Goal: Information Seeking & Learning: Learn about a topic

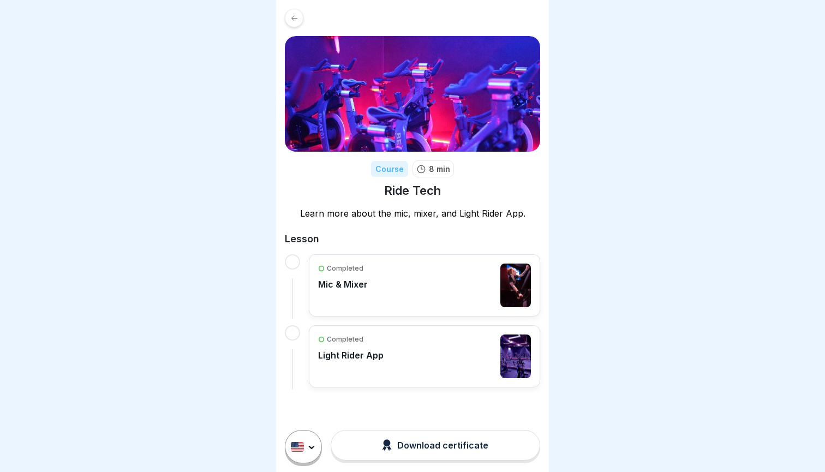
click at [373, 284] on div "Completed Mic & Mixer" at bounding box center [424, 286] width 213 height 44
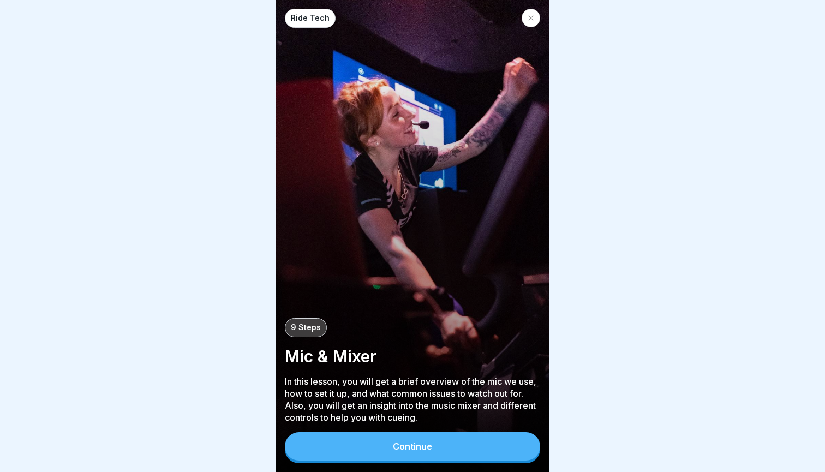
click at [390, 468] on div "Ride Tech 9 Steps Mic & Mixer In this lesson, you will get a brief overview of …" at bounding box center [412, 236] width 273 height 472
click at [405, 454] on button "Continue" at bounding box center [412, 446] width 255 height 28
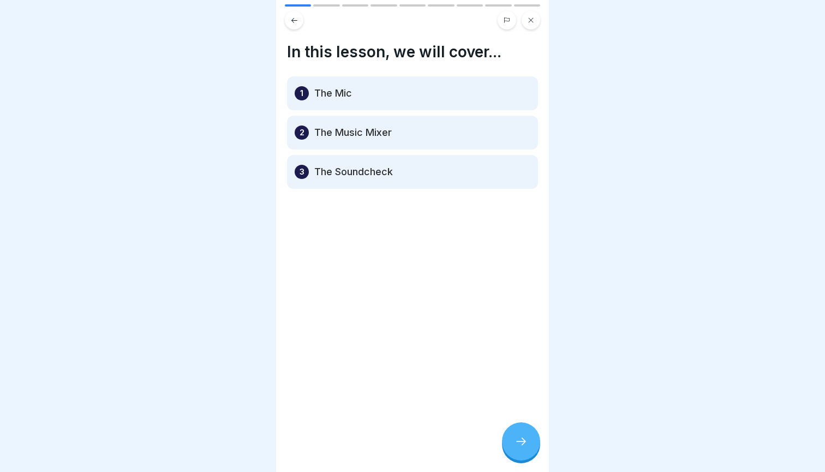
click at [508, 453] on div at bounding box center [521, 441] width 38 height 38
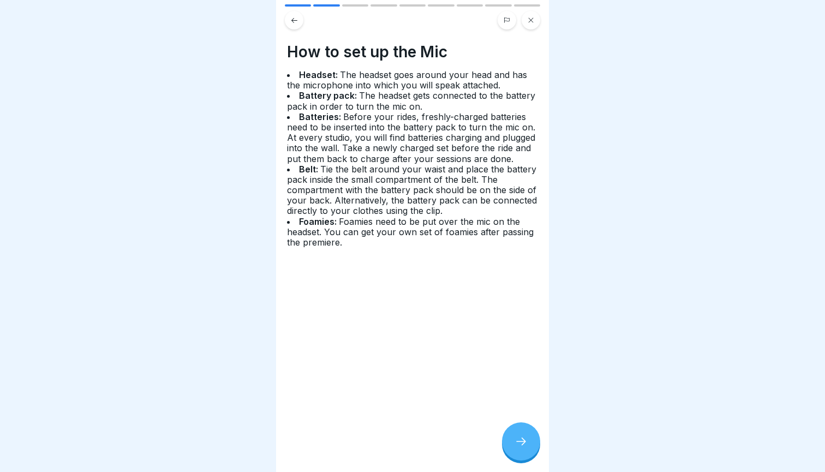
click at [508, 453] on div at bounding box center [521, 441] width 38 height 38
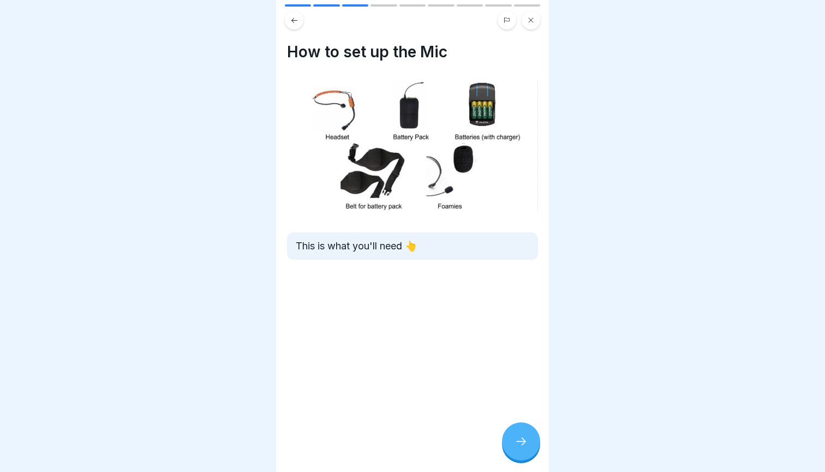
click at [519, 447] on icon at bounding box center [521, 441] width 13 height 13
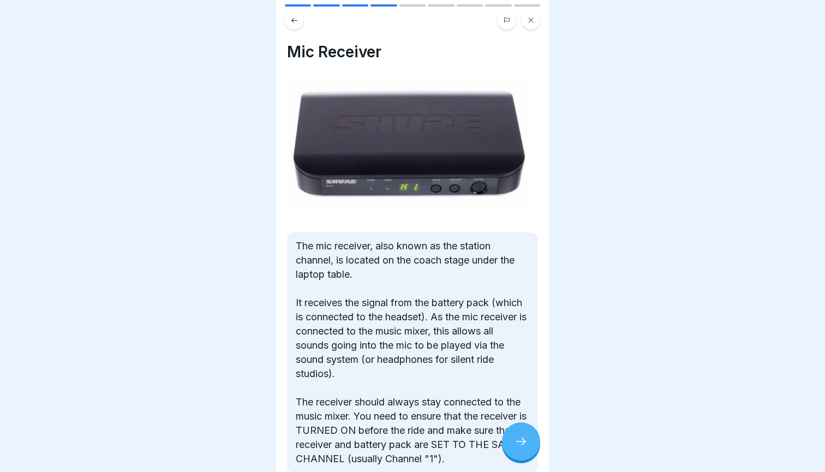
click at [519, 447] on icon at bounding box center [521, 441] width 13 height 13
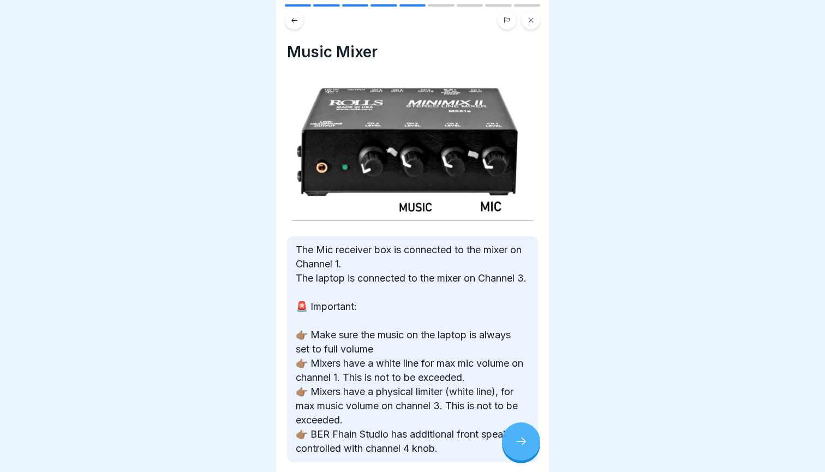
click at [519, 447] on icon at bounding box center [521, 441] width 13 height 13
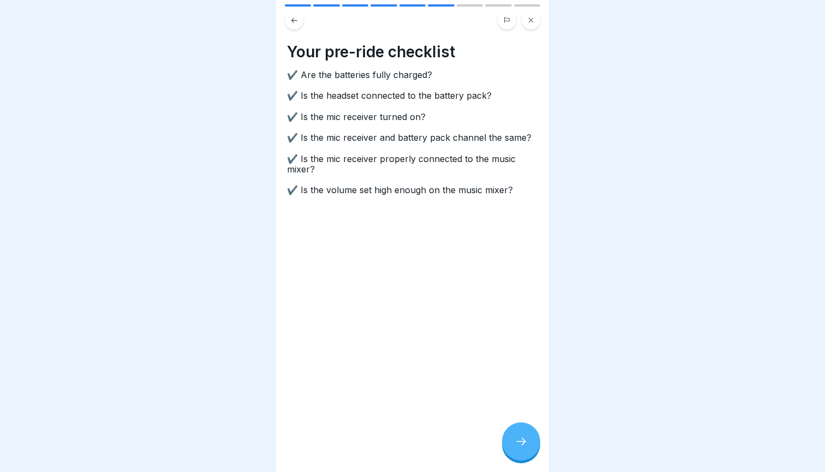
click at [519, 447] on icon at bounding box center [521, 441] width 13 height 13
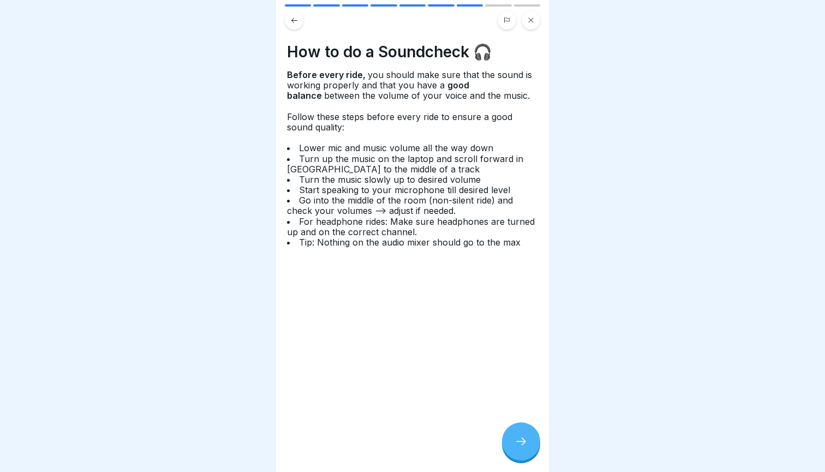
click at [519, 447] on icon at bounding box center [521, 441] width 13 height 13
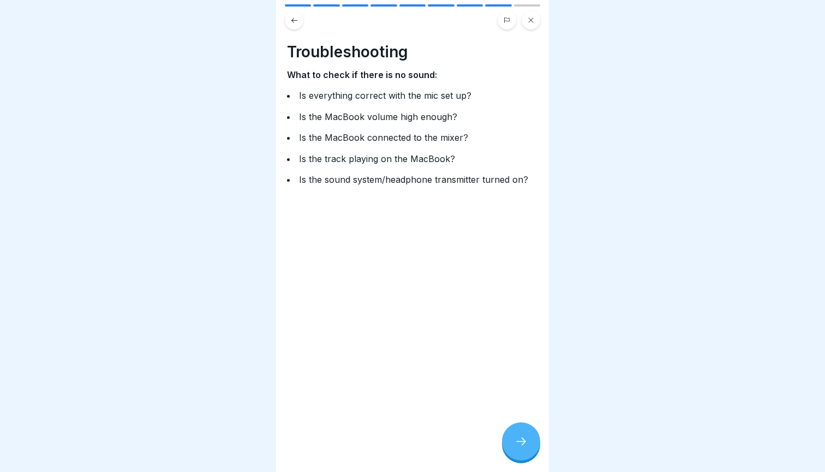
click at [519, 447] on icon at bounding box center [521, 441] width 13 height 13
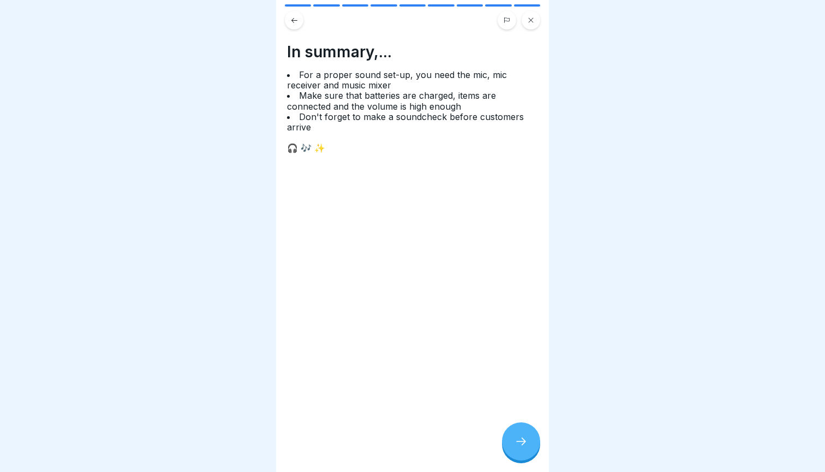
click at [519, 447] on icon at bounding box center [521, 441] width 13 height 13
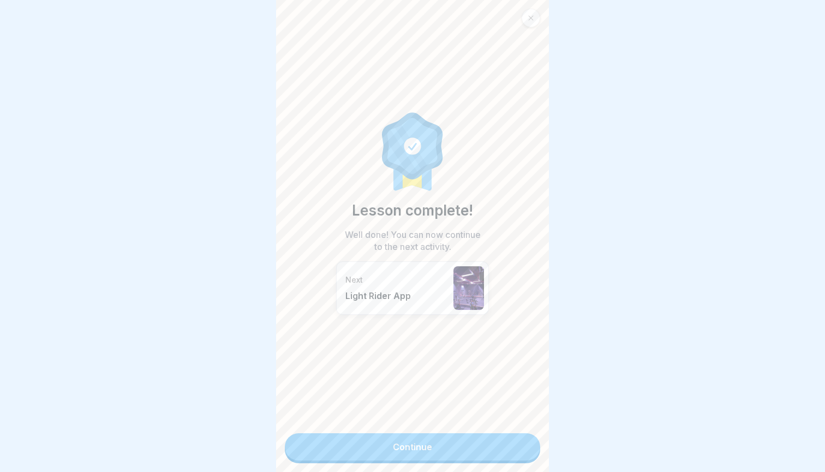
click at [519, 447] on link "Continue" at bounding box center [412, 446] width 255 height 27
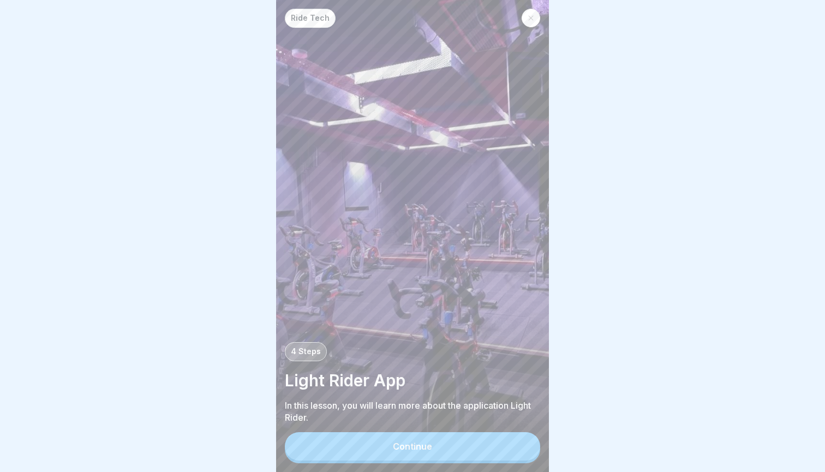
click at [519, 447] on button "Continue" at bounding box center [412, 446] width 255 height 28
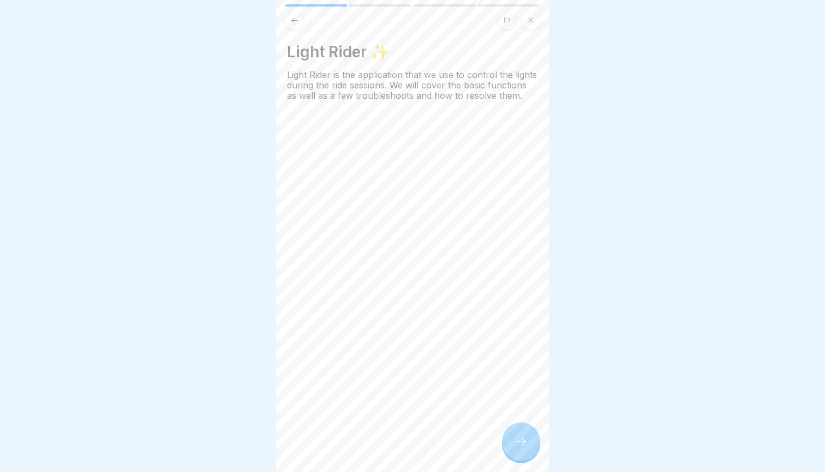
click at [519, 447] on icon at bounding box center [521, 441] width 13 height 13
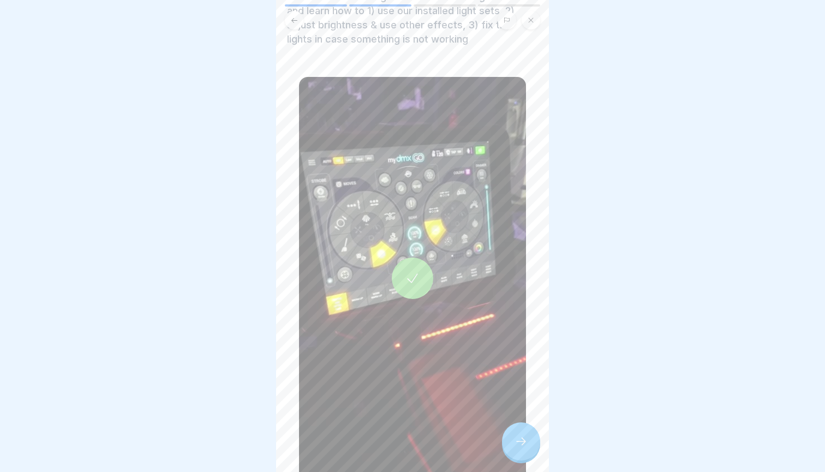
scroll to position [111, 0]
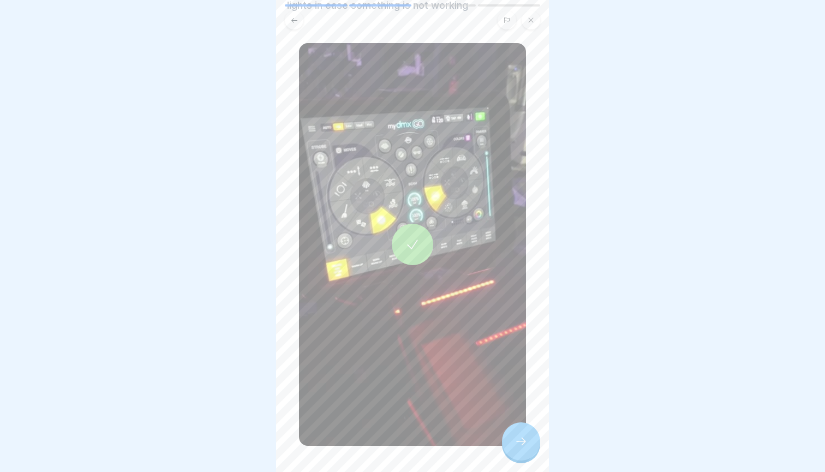
click at [517, 430] on div at bounding box center [521, 441] width 38 height 38
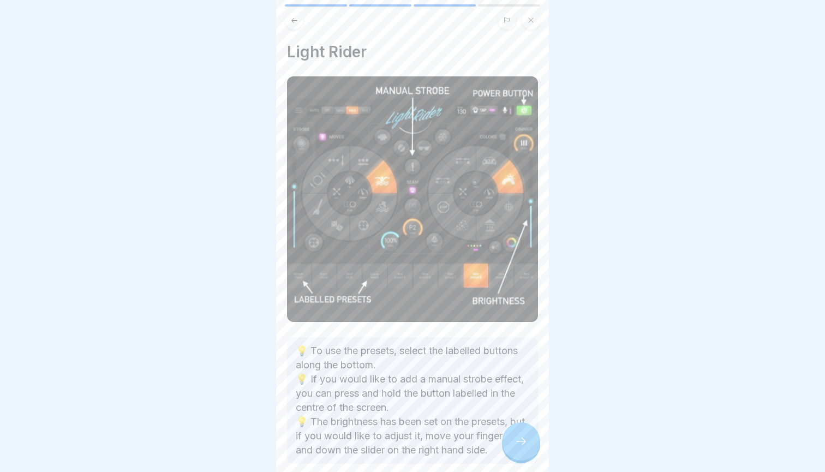
click at [303, 17] on div at bounding box center [412, 20] width 255 height 19
click at [295, 20] on icon at bounding box center [294, 20] width 8 height 8
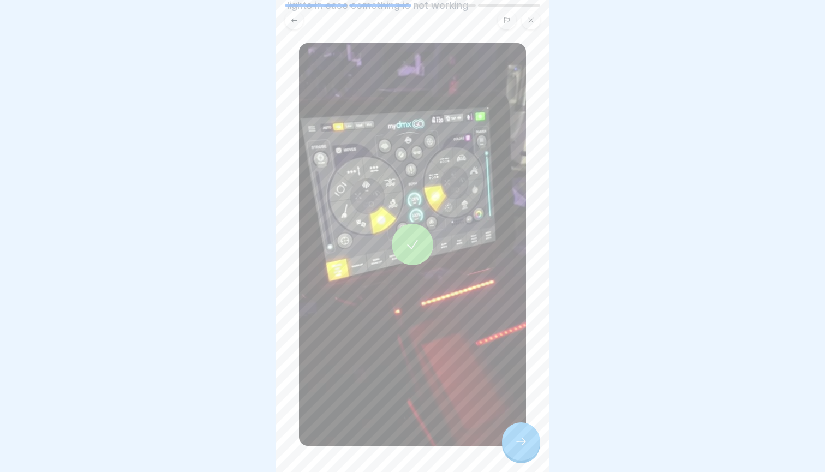
click at [413, 246] on icon at bounding box center [412, 244] width 15 height 15
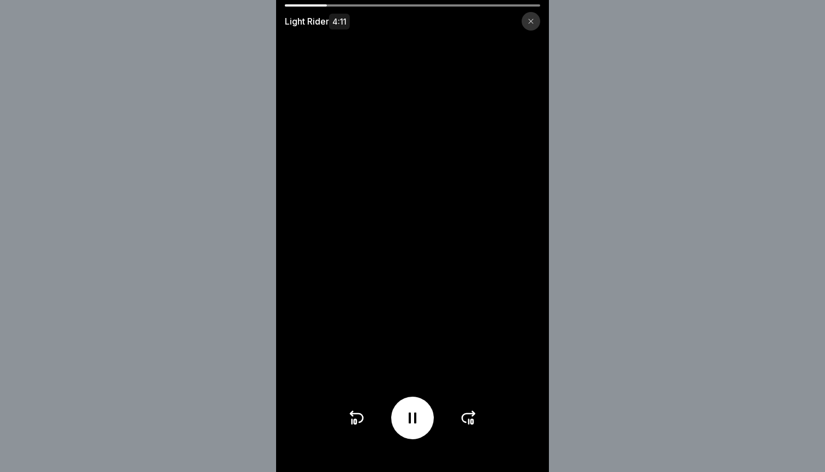
click at [472, 417] on icon at bounding box center [468, 417] width 17 height 17
click at [537, 15] on div at bounding box center [531, 21] width 19 height 19
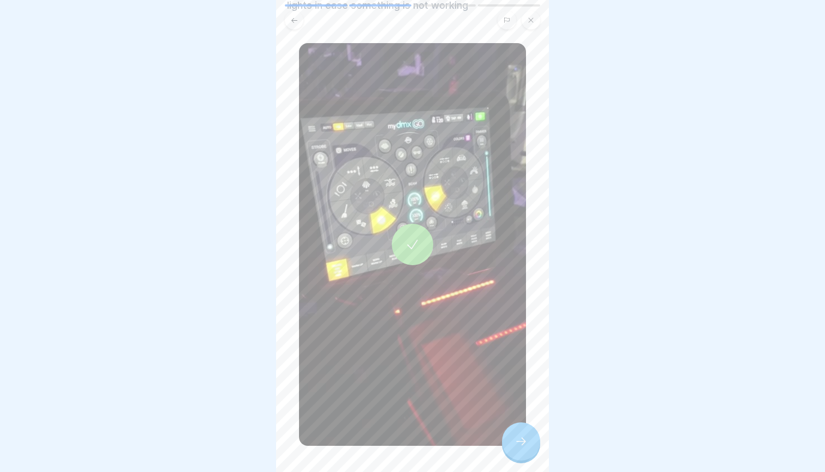
click at [512, 443] on div at bounding box center [521, 441] width 38 height 38
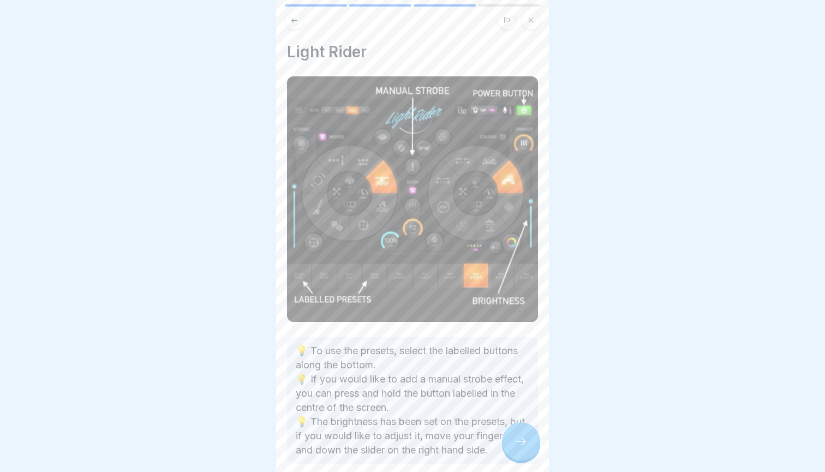
click at [512, 443] on div at bounding box center [521, 441] width 38 height 38
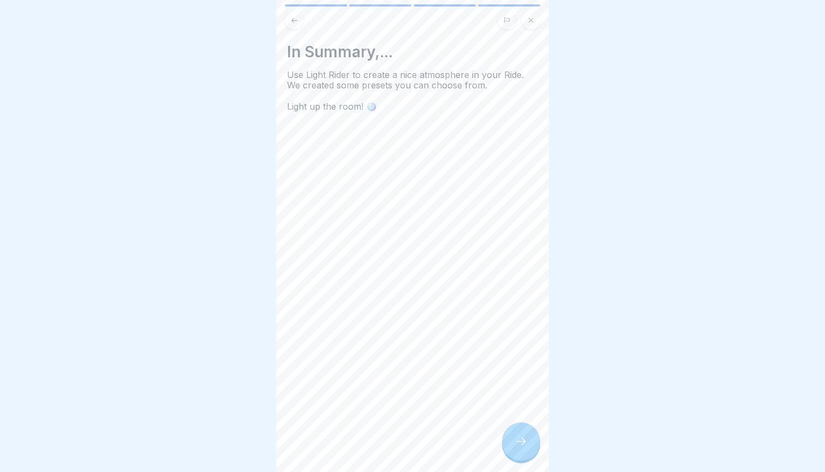
click at [512, 443] on div at bounding box center [521, 441] width 38 height 38
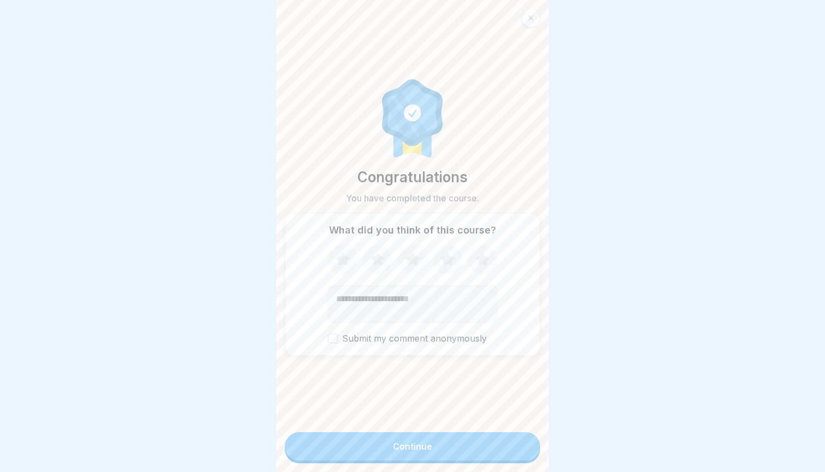
click at [512, 443] on button "Continue" at bounding box center [412, 446] width 255 height 28
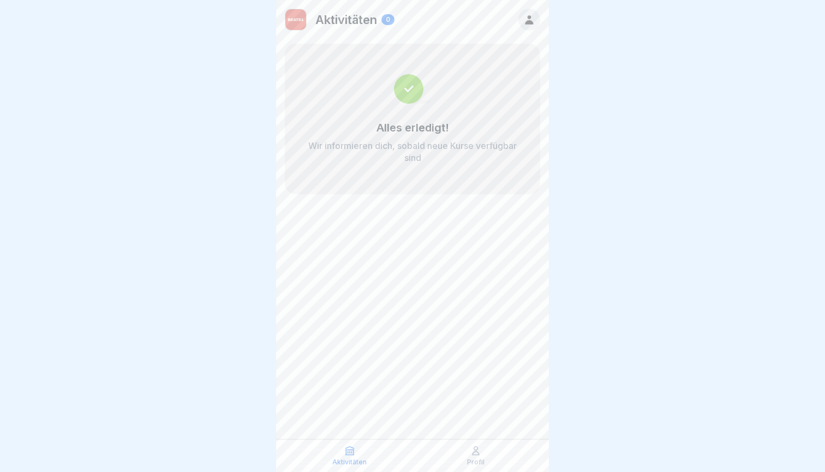
click at [353, 451] on icon at bounding box center [349, 451] width 8 height 8
click at [487, 457] on div "Profil" at bounding box center [475, 455] width 121 height 21
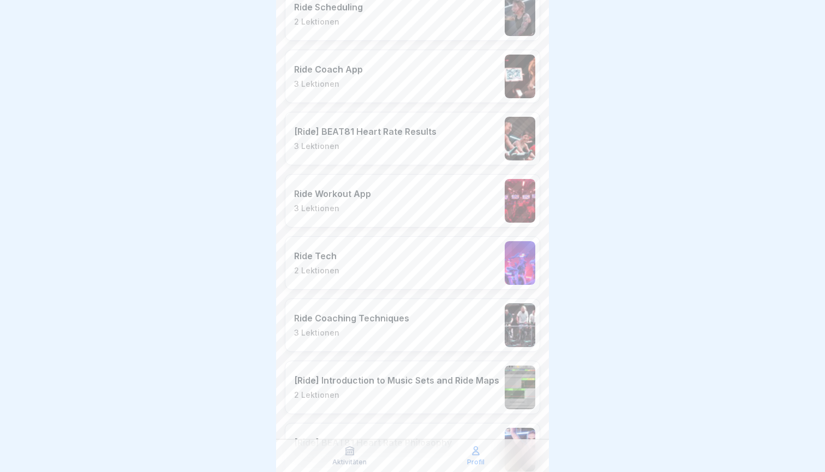
scroll to position [728, 0]
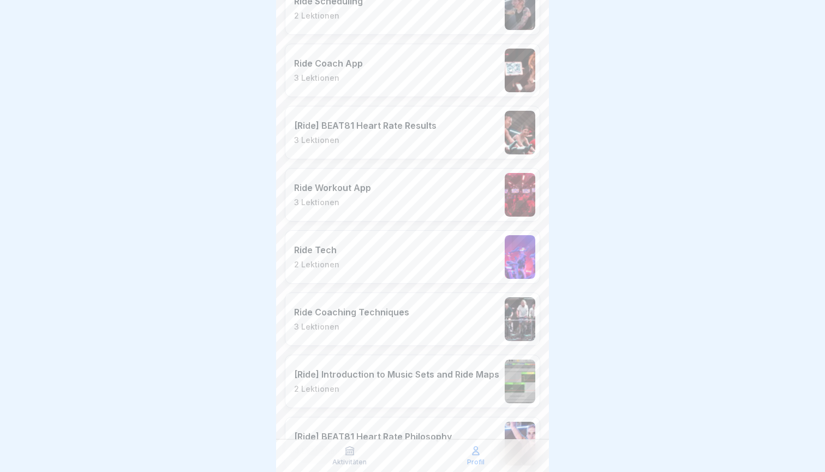
click at [446, 274] on div "Ride Tech 2 Lektionen" at bounding box center [412, 256] width 255 height 53
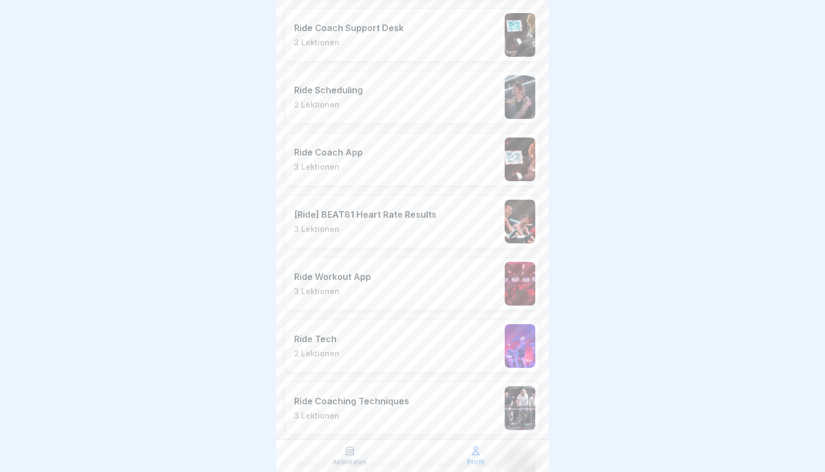
scroll to position [642, 0]
click at [369, 403] on p "Ride Coaching Techniques" at bounding box center [351, 398] width 115 height 11
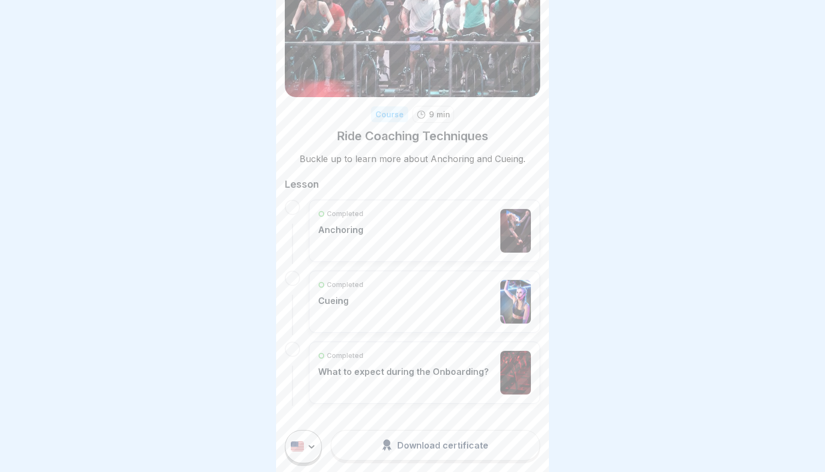
scroll to position [54, 0]
click at [313, 438] on html "Course 9 min Ride Coaching Techniques Buckle up to learn more about Anchoring a…" at bounding box center [412, 236] width 825 height 472
click at [398, 236] on div "Completed Anchoring" at bounding box center [424, 232] width 213 height 44
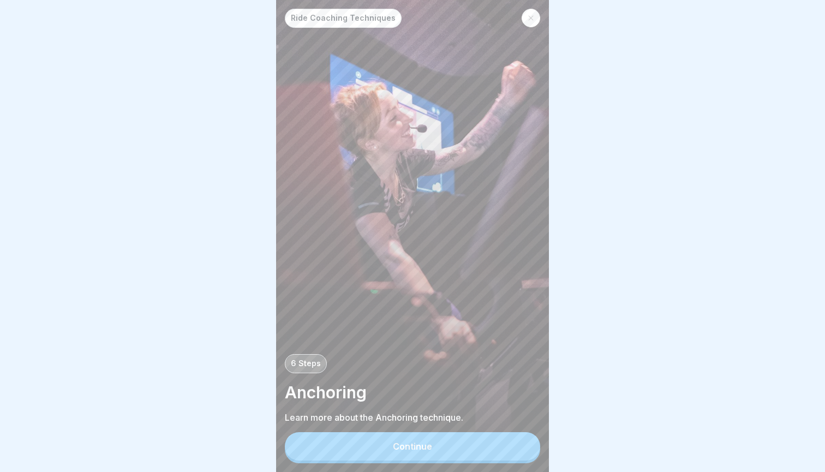
click at [418, 451] on div "Continue" at bounding box center [412, 446] width 39 height 10
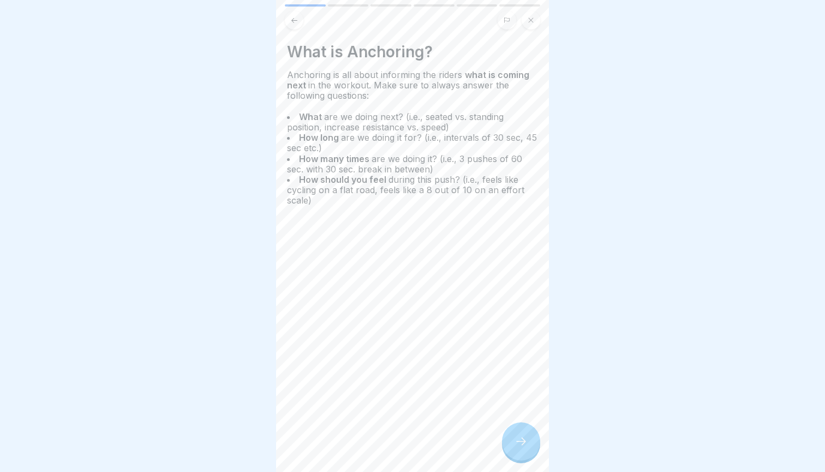
click at [529, 435] on div at bounding box center [521, 441] width 38 height 38
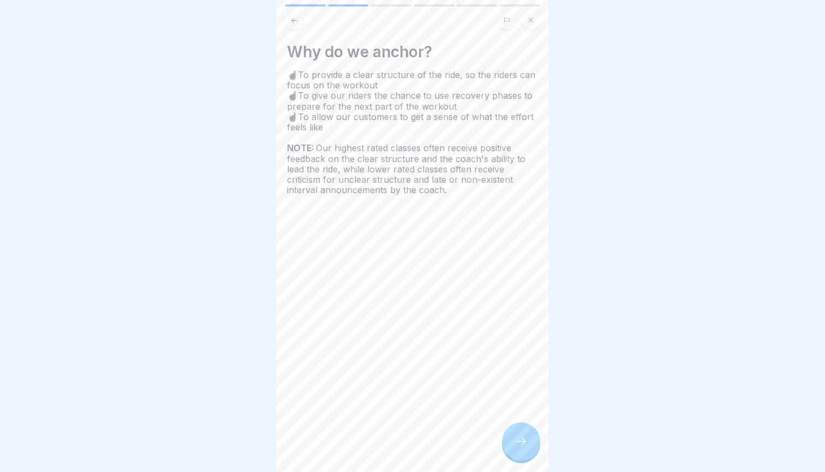
click at [529, 435] on div at bounding box center [521, 441] width 38 height 38
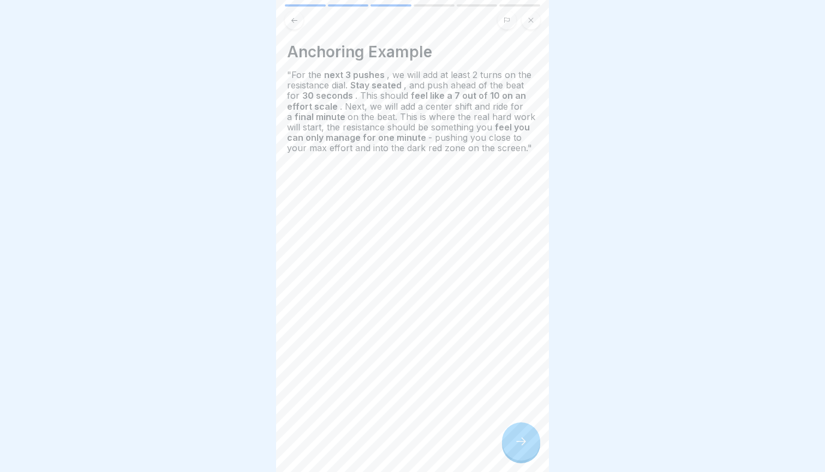
click at [529, 435] on div at bounding box center [521, 441] width 38 height 38
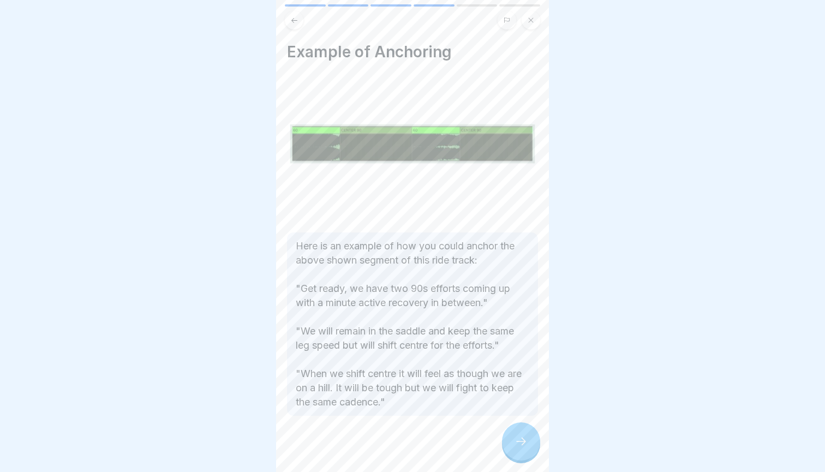
click at [529, 435] on div at bounding box center [521, 441] width 38 height 38
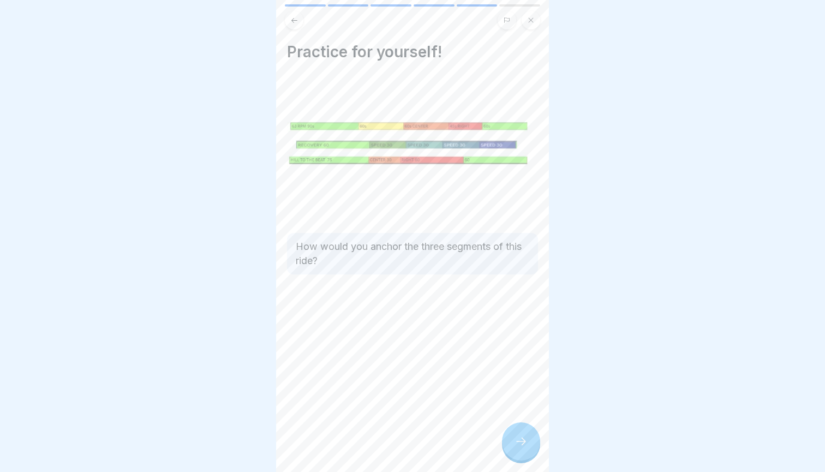
click at [529, 435] on div at bounding box center [521, 441] width 38 height 38
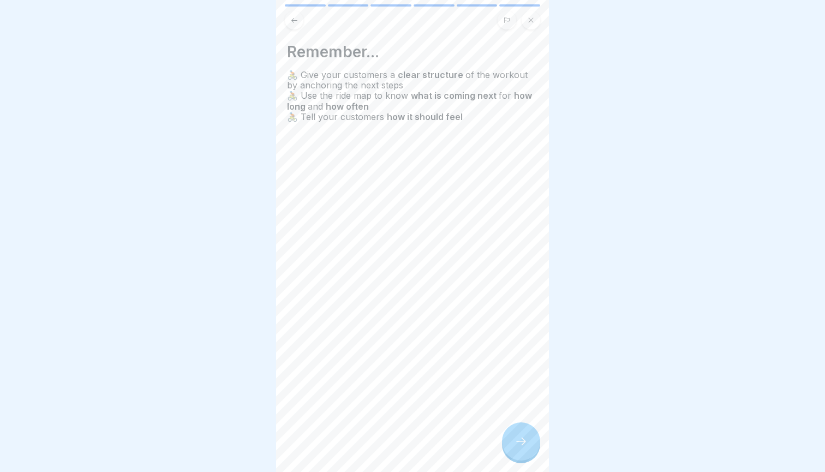
click at [529, 435] on div at bounding box center [521, 441] width 38 height 38
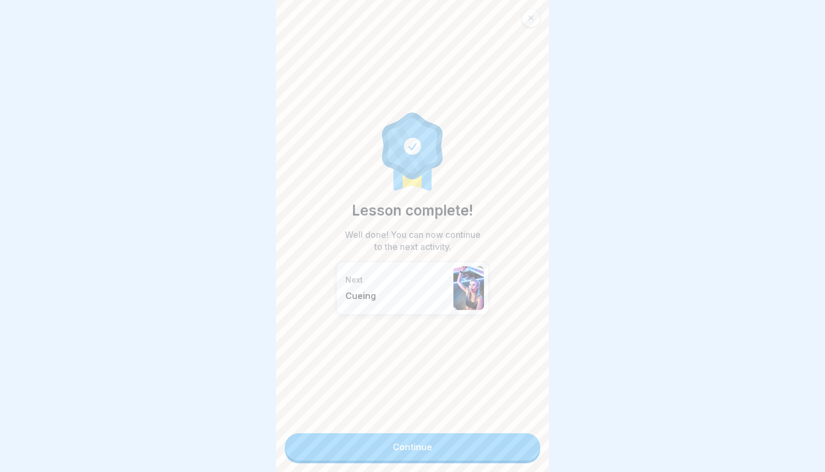
click at [529, 435] on link "Continue" at bounding box center [412, 446] width 255 height 27
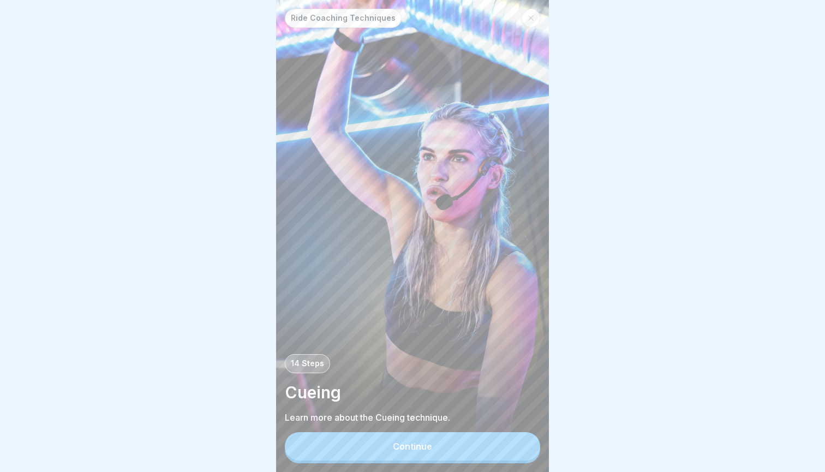
click at [529, 435] on button "Continue" at bounding box center [412, 446] width 255 height 28
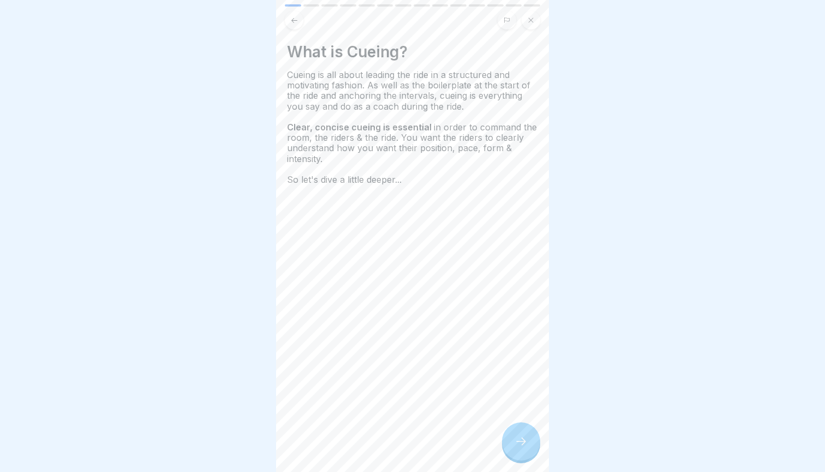
click at [529, 435] on div at bounding box center [521, 441] width 38 height 38
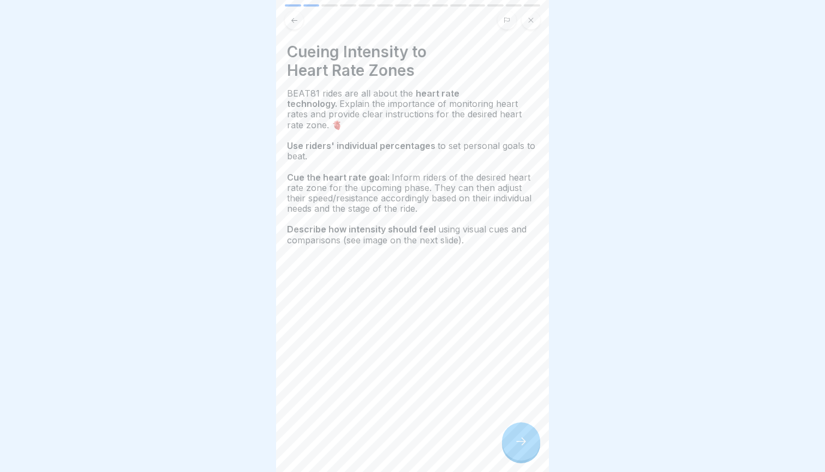
click at [529, 435] on div at bounding box center [521, 441] width 38 height 38
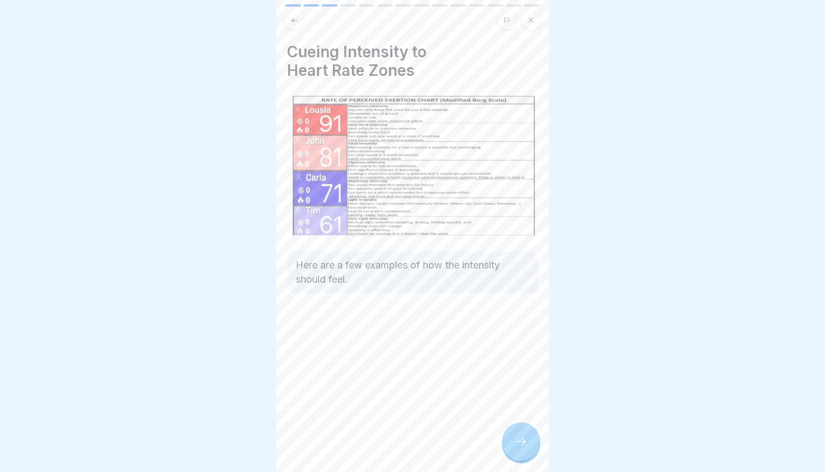
click at [529, 435] on div at bounding box center [521, 441] width 38 height 38
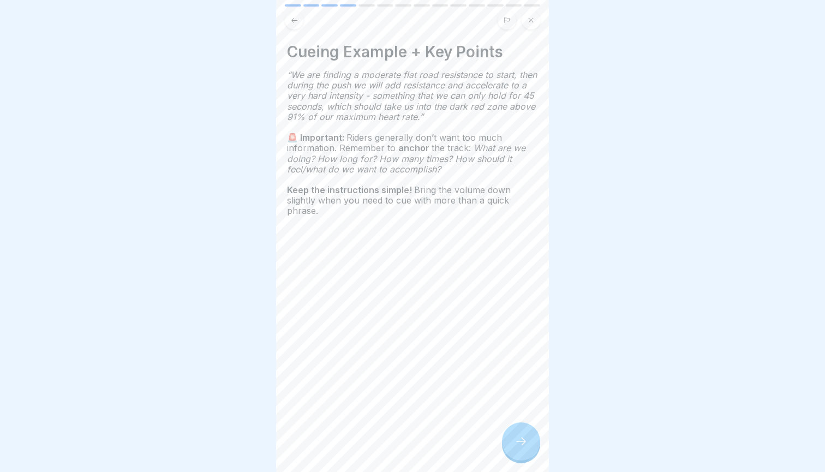
click at [529, 435] on div at bounding box center [521, 441] width 38 height 38
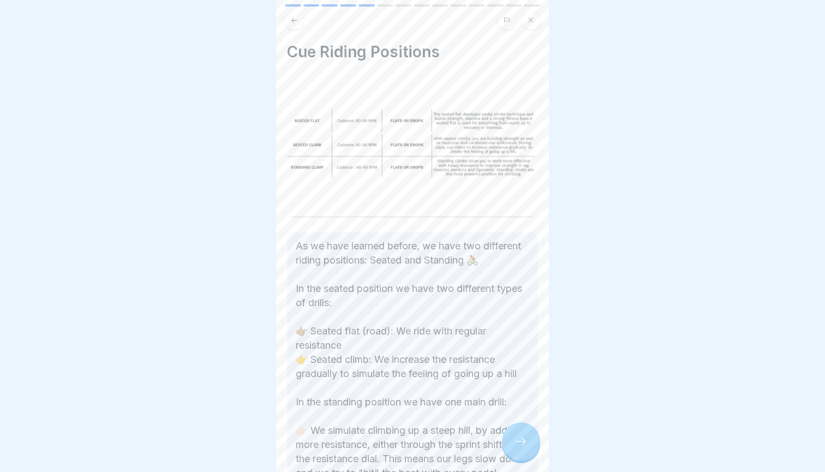
click at [524, 433] on div at bounding box center [521, 441] width 38 height 38
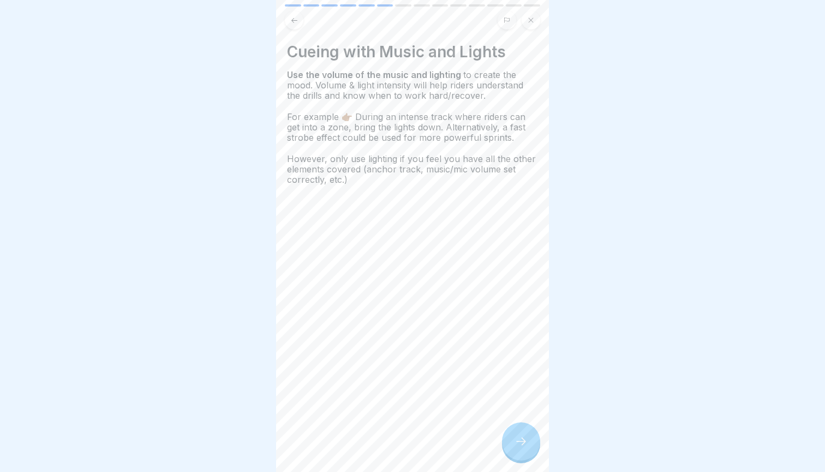
click at [297, 17] on icon at bounding box center [294, 20] width 8 height 8
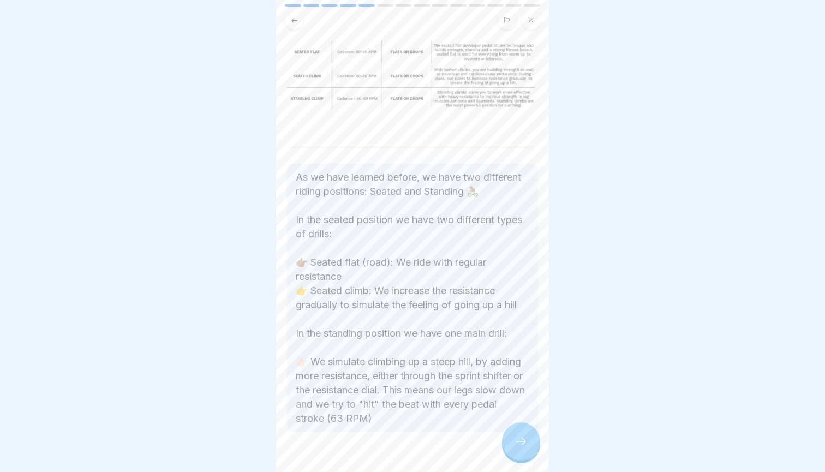
scroll to position [69, 0]
click at [509, 436] on div at bounding box center [521, 441] width 38 height 38
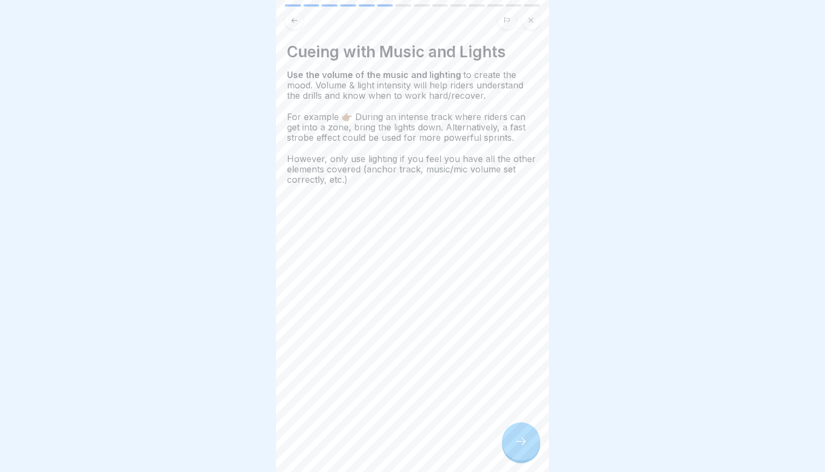
click at [509, 436] on div at bounding box center [521, 441] width 38 height 38
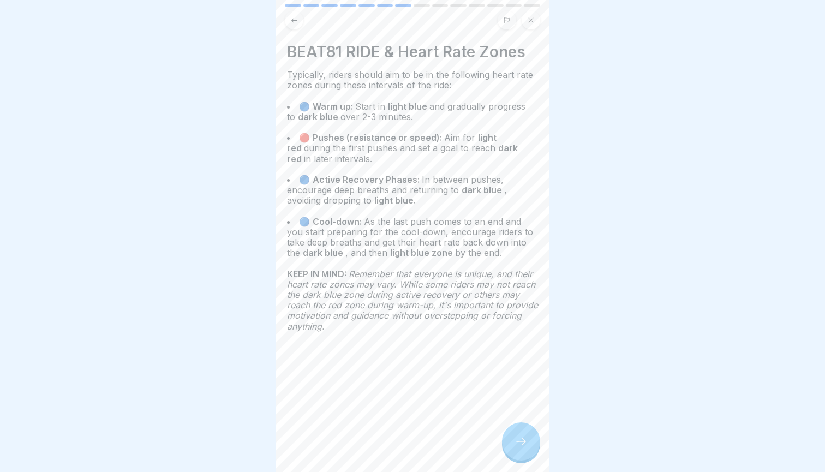
click at [513, 436] on div at bounding box center [521, 441] width 38 height 38
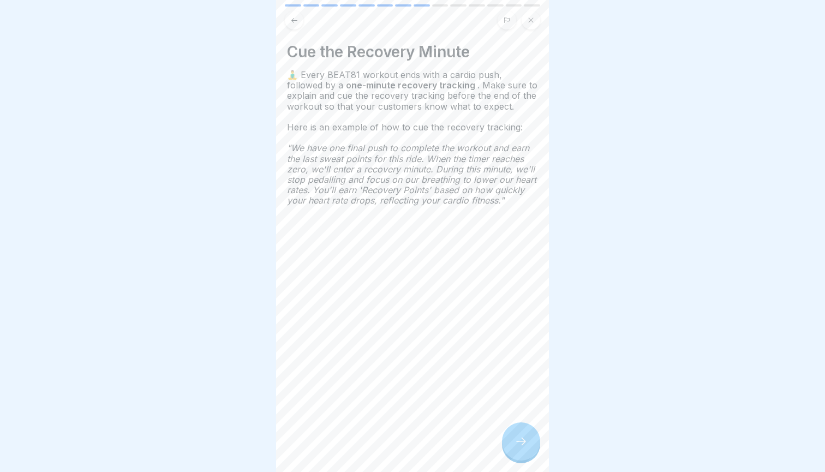
click at [513, 436] on div at bounding box center [521, 441] width 38 height 38
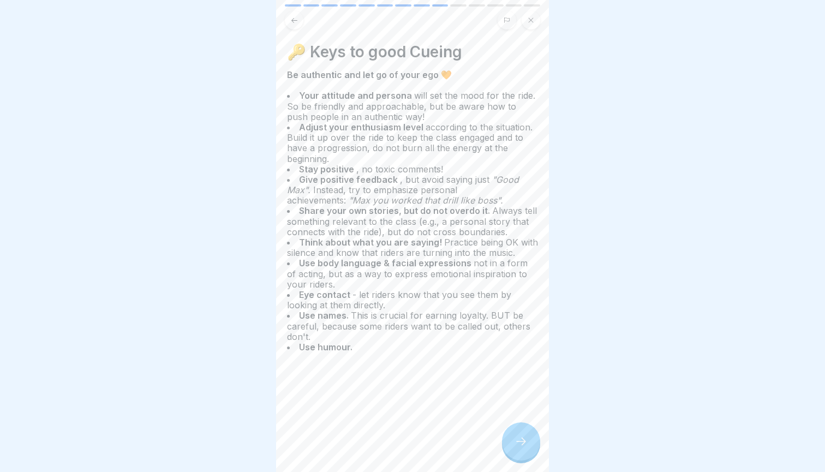
click at [513, 436] on div at bounding box center [521, 441] width 38 height 38
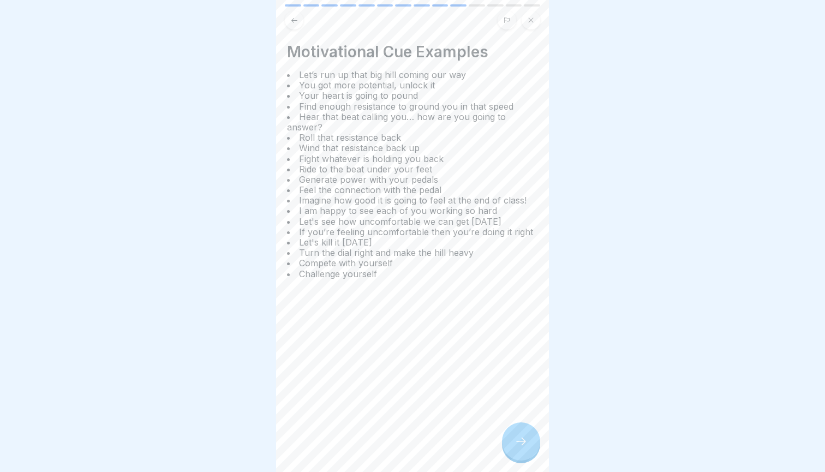
click at [513, 436] on div at bounding box center [521, 441] width 38 height 38
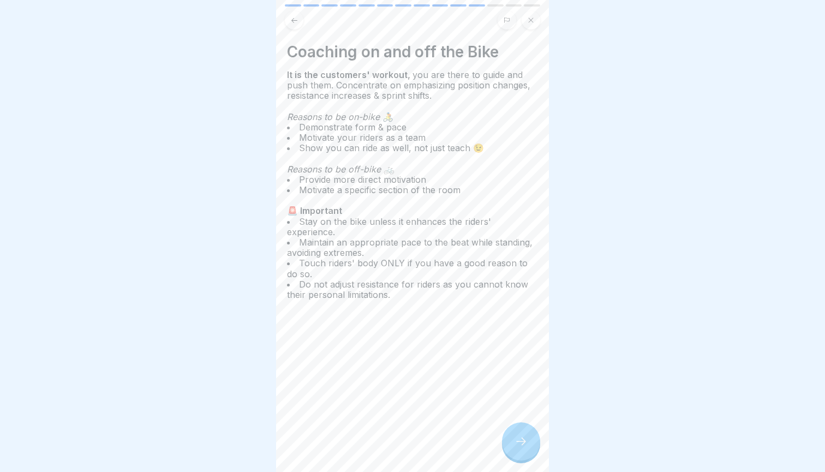
click at [513, 436] on div at bounding box center [521, 441] width 38 height 38
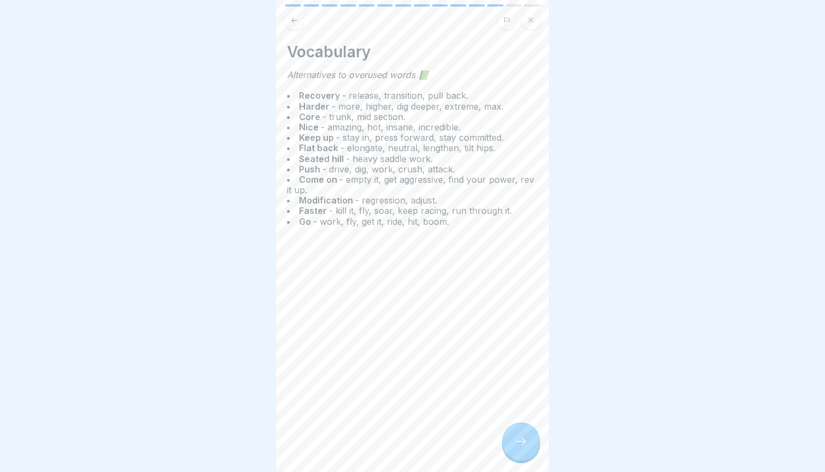
click at [513, 436] on div at bounding box center [521, 441] width 38 height 38
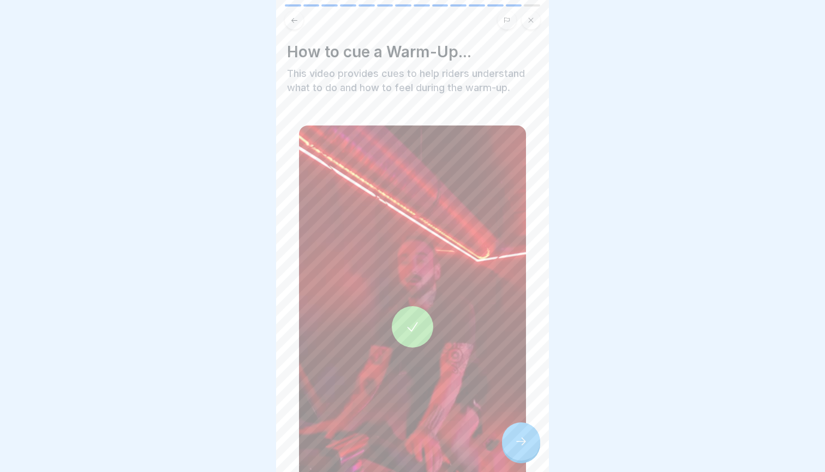
click at [513, 436] on div at bounding box center [521, 441] width 38 height 38
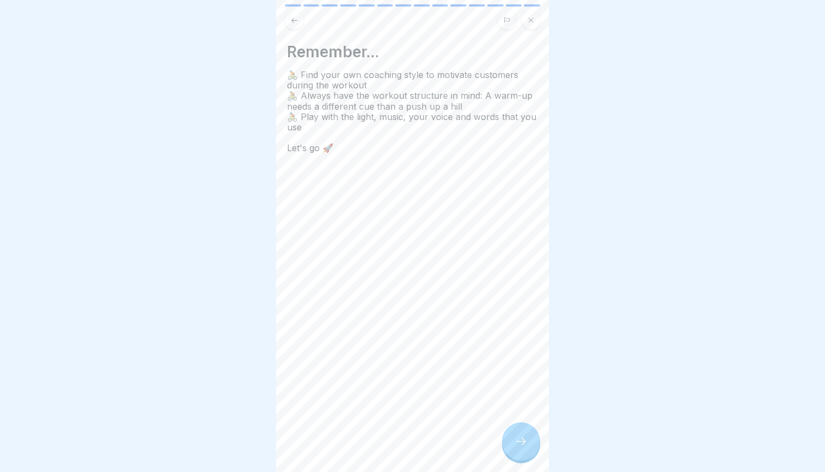
click at [293, 23] on icon at bounding box center [294, 20] width 8 height 8
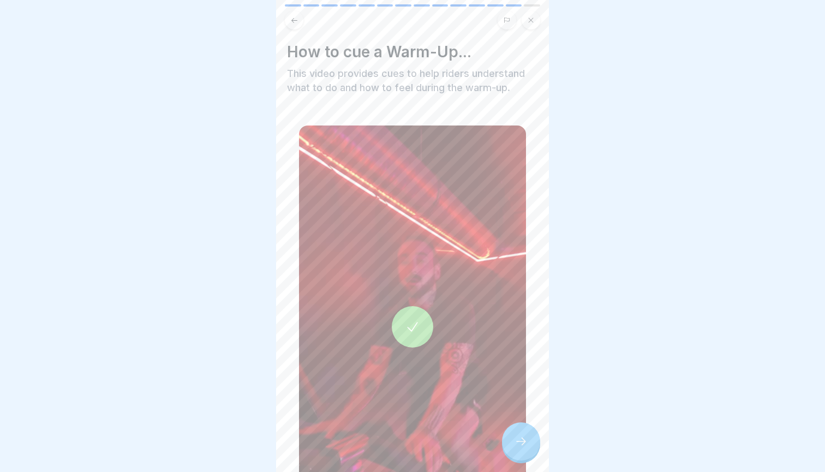
click at [418, 332] on icon at bounding box center [412, 326] width 15 height 15
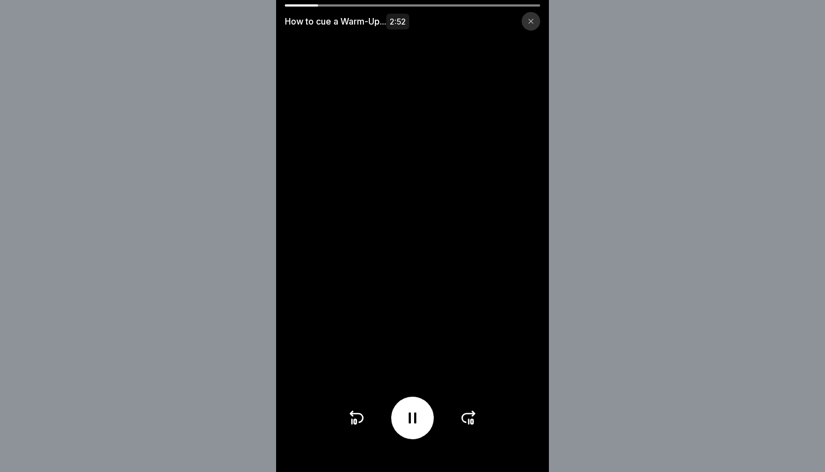
click at [336, 4] on div at bounding box center [412, 5] width 255 height 2
click at [338, 7] on div "How to cue a Warm-Up... 2:52" at bounding box center [412, 17] width 273 height 26
click at [471, 433] on div at bounding box center [413, 418] width 130 height 43
click at [471, 432] on div at bounding box center [413, 418] width 130 height 43
click at [471, 421] on icon at bounding box center [472, 422] width 2 height 4
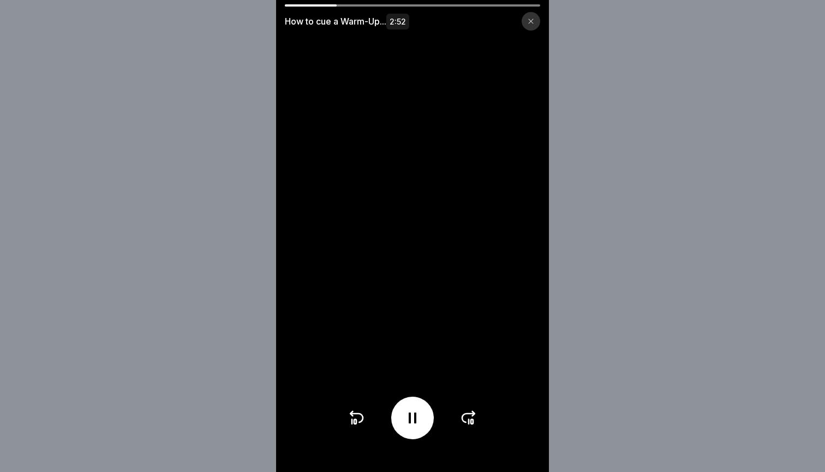
click at [471, 421] on icon at bounding box center [472, 422] width 2 height 4
